Goal: Information Seeking & Learning: Learn about a topic

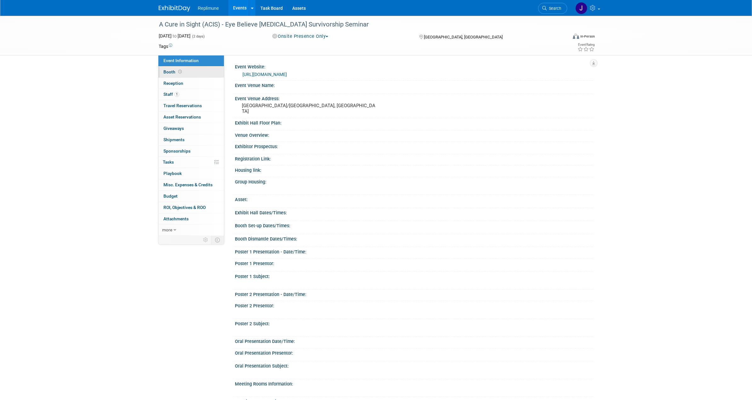
click at [174, 72] on span "Booth" at bounding box center [174, 71] width 20 height 5
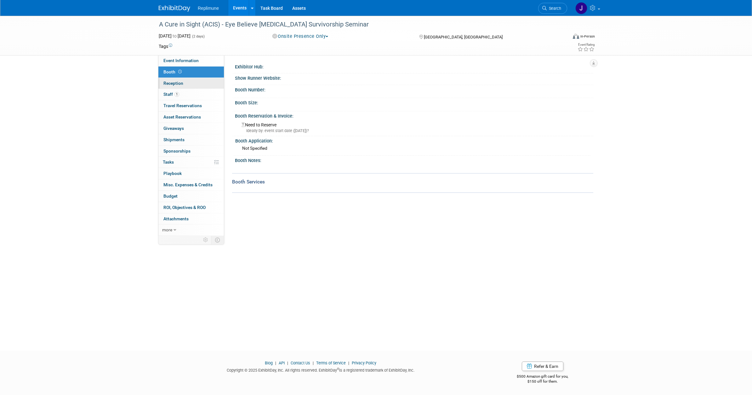
click at [176, 84] on span "Reception" at bounding box center [174, 83] width 20 height 5
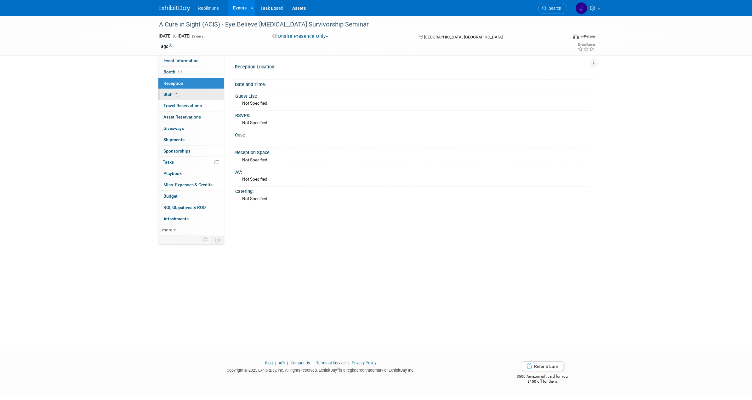
click at [165, 97] on link "1 Staff 1" at bounding box center [191, 94] width 66 height 11
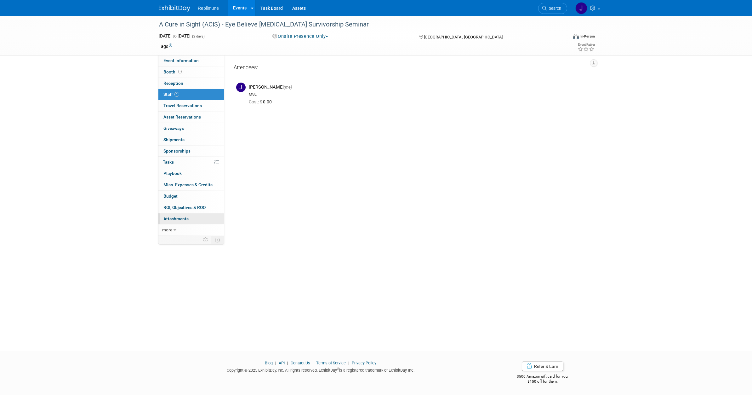
click at [180, 220] on span "Attachments 0" at bounding box center [176, 218] width 25 height 5
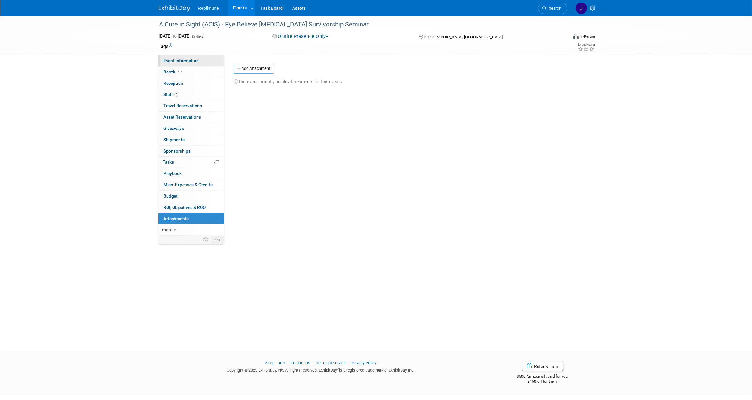
click at [189, 59] on span "Event Information" at bounding box center [181, 60] width 35 height 5
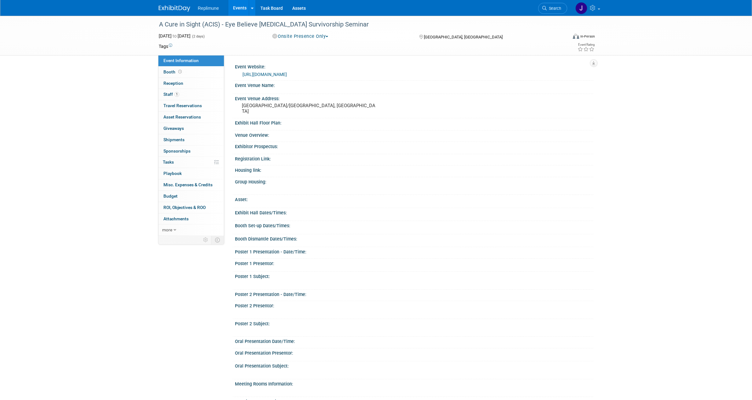
drag, startPoint x: 373, startPoint y: 23, endPoint x: 275, endPoint y: 21, distance: 97.7
click at [275, 21] on div "A Cure in Sight (ACIS) - Eye Believe [MEDICAL_DATA] Survivorship Seminar" at bounding box center [357, 24] width 401 height 11
drag, startPoint x: 275, startPoint y: 21, endPoint x: 339, endPoint y: 42, distance: 67.4
click at [345, 43] on td at bounding box center [346, 46] width 348 height 6
click at [327, 35] on button "Onsite Presence Only" at bounding box center [300, 36] width 61 height 7
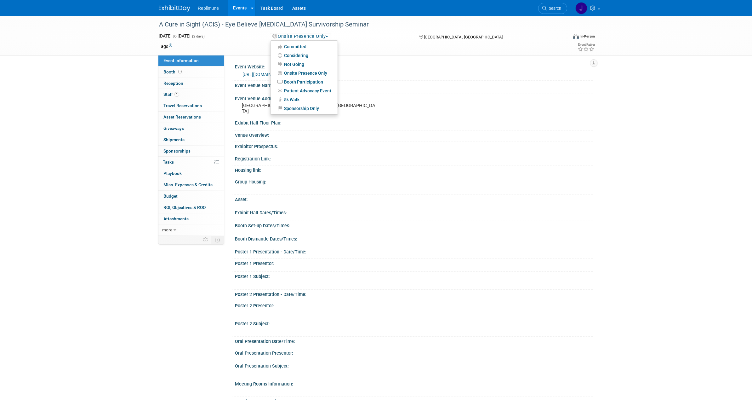
click at [327, 35] on button "Onsite Presence Only" at bounding box center [300, 36] width 61 height 7
drag, startPoint x: 372, startPoint y: 23, endPoint x: 153, endPoint y: 21, distance: 219.6
click at [153, 21] on div "A Cure in Sight (ACIS) - Eye Believe [MEDICAL_DATA] Survivorship Seminar [DATE]…" at bounding box center [376, 36] width 752 height 40
copy div "A Cure in Sight (ACIS) - Eye Believe [MEDICAL_DATA] Survivorship Seminar"
